Goal: Navigation & Orientation: Go to known website

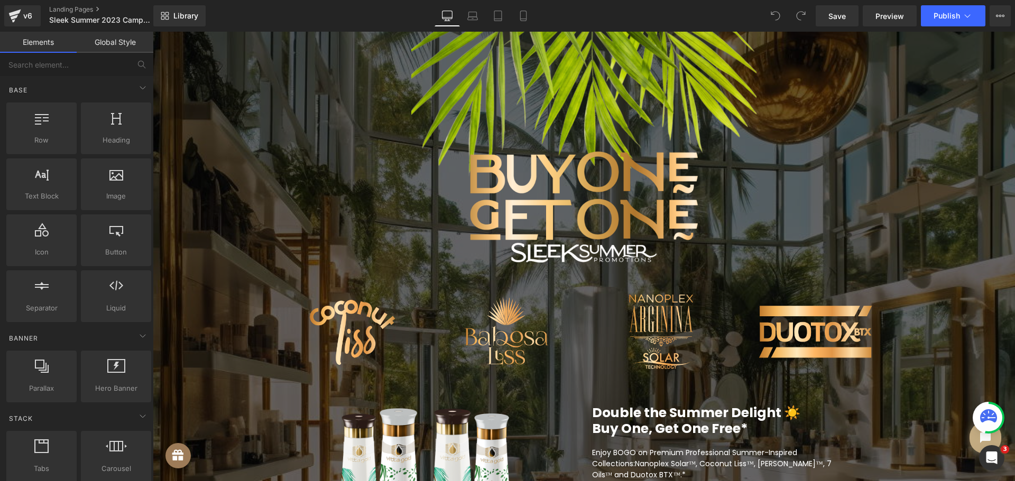
scroll to position [1163, 0]
